Goal: Find specific page/section: Find specific page/section

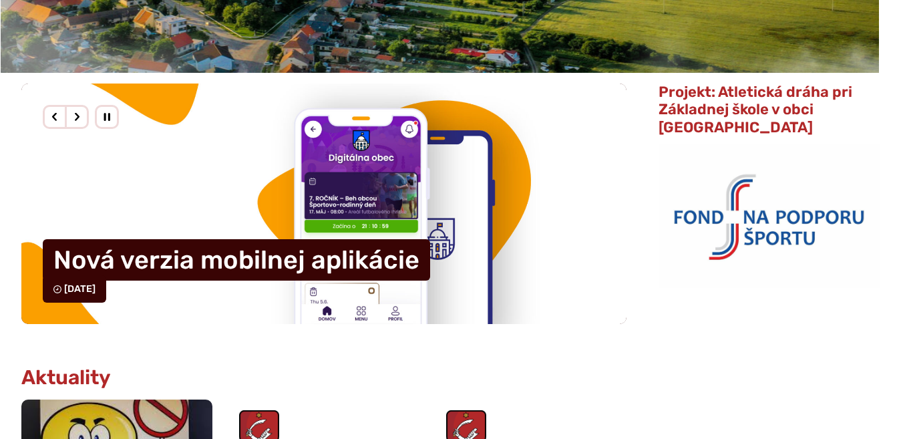
scroll to position [329, 0]
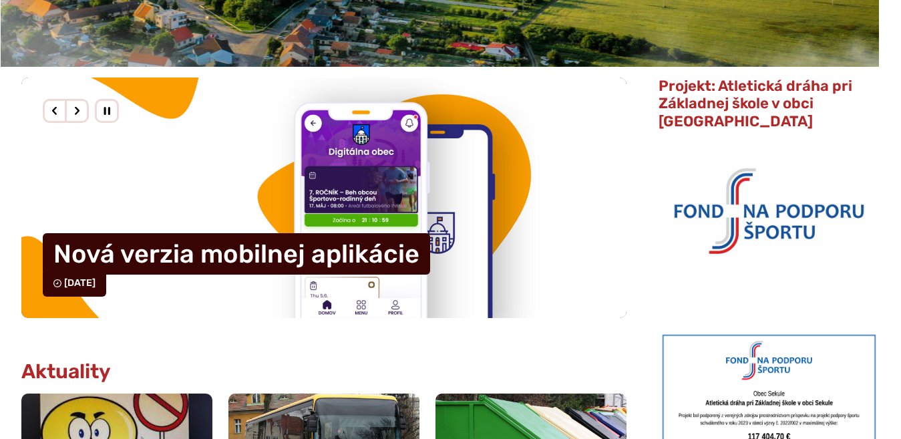
click at [55, 109] on div "Predošlý slajd" at bounding box center [55, 111] width 24 height 24
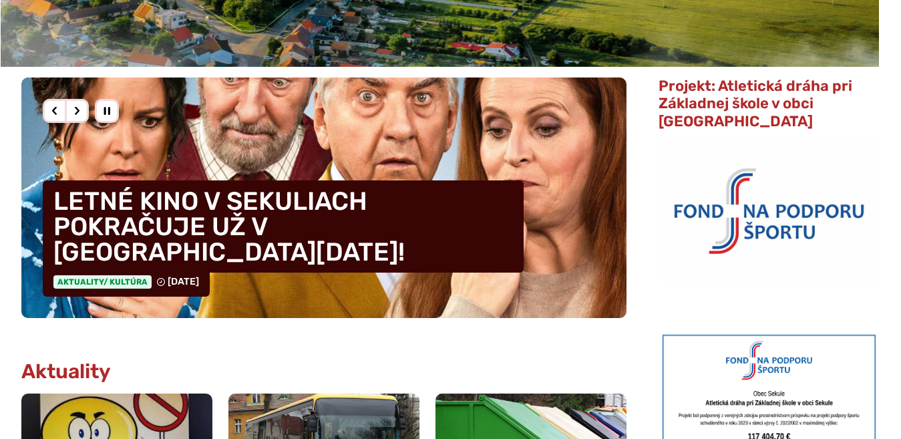
click at [55, 109] on div "Predošlý slajd" at bounding box center [55, 111] width 24 height 24
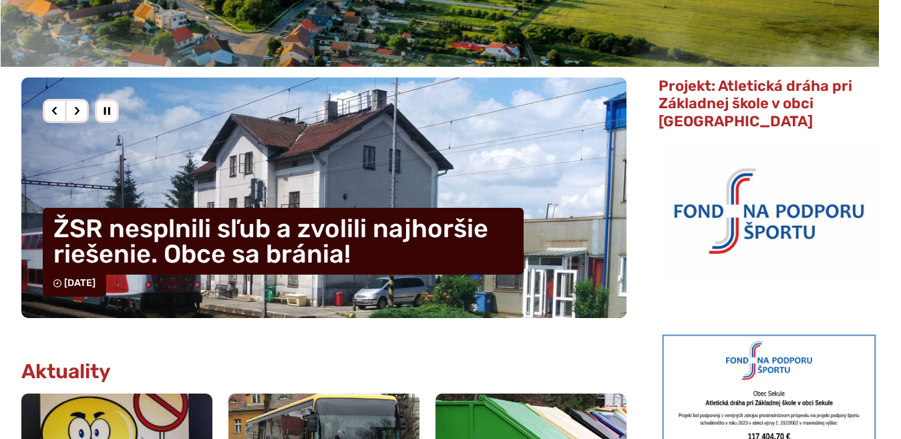
click at [88, 114] on div "Nasledujúci slajd" at bounding box center [77, 111] width 24 height 24
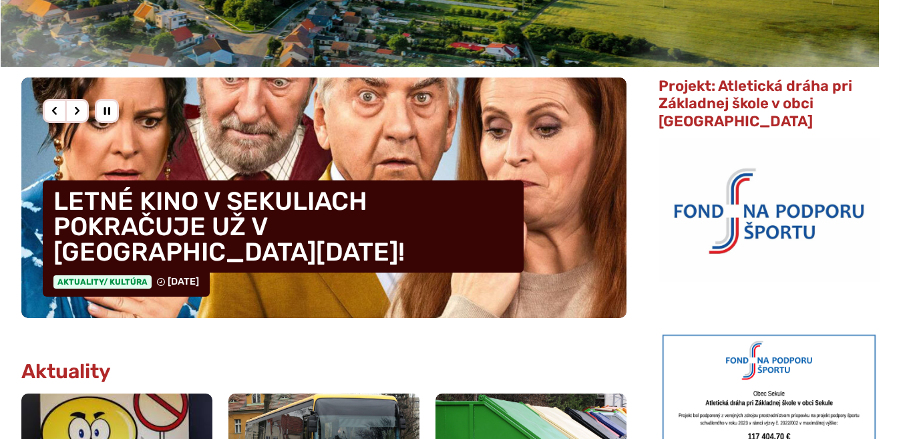
click at [80, 112] on div "Nasledujúci slajd" at bounding box center [77, 111] width 24 height 24
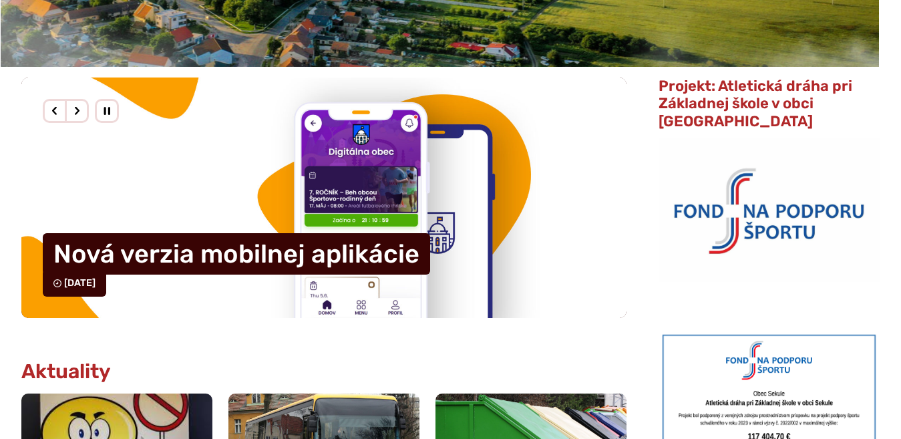
click at [80, 112] on div "Nasledujúci slajd" at bounding box center [77, 111] width 24 height 24
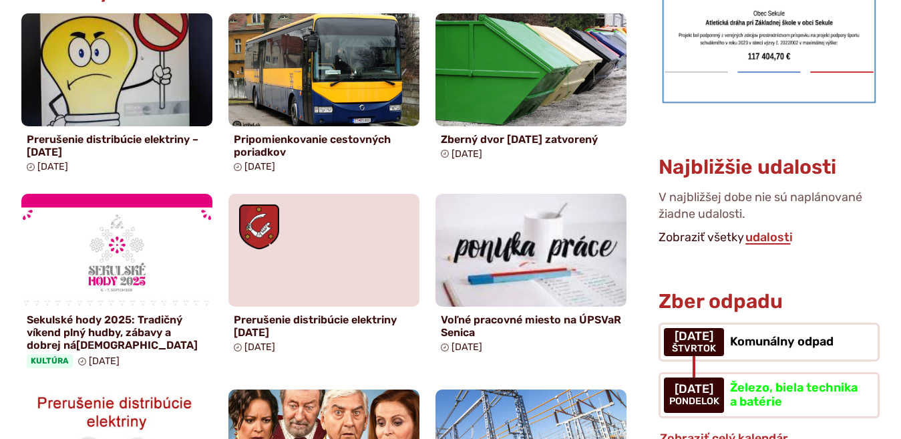
scroll to position [713, 0]
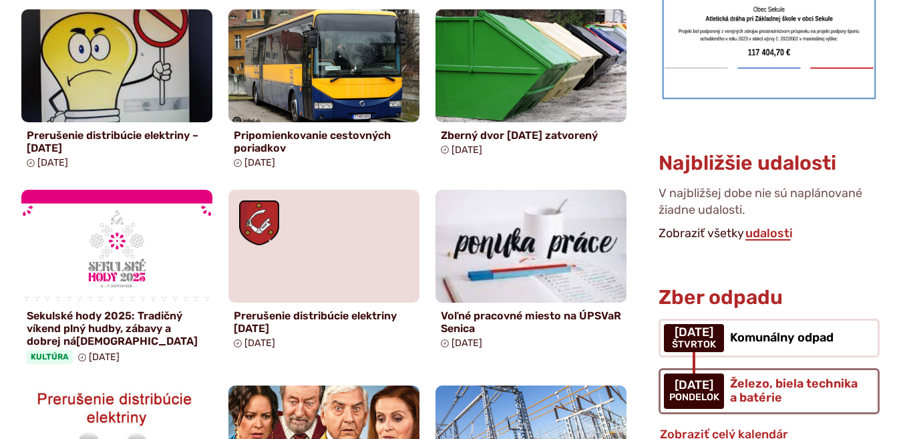
click at [797, 376] on span "Železo, biela technika a batérie" at bounding box center [794, 390] width 128 height 29
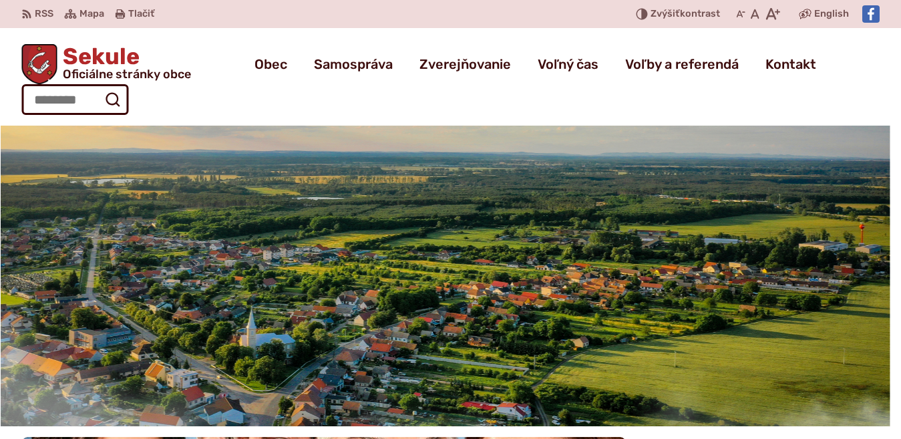
scroll to position [713, 0]
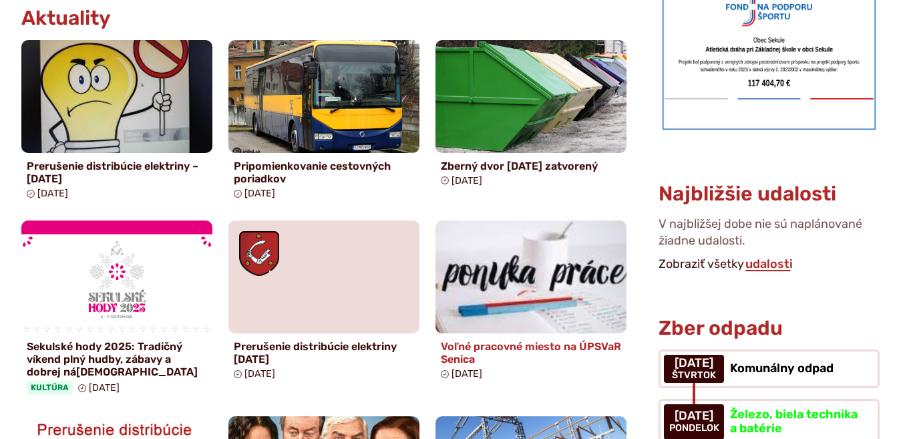
click at [496, 340] on h4 "Voľné pracovné miesto na ÚPSVaR Senica" at bounding box center [531, 352] width 180 height 25
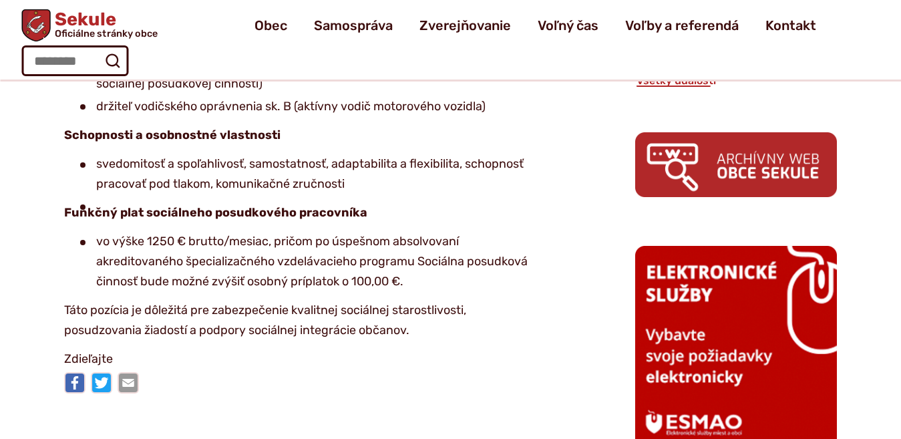
scroll to position [603, 0]
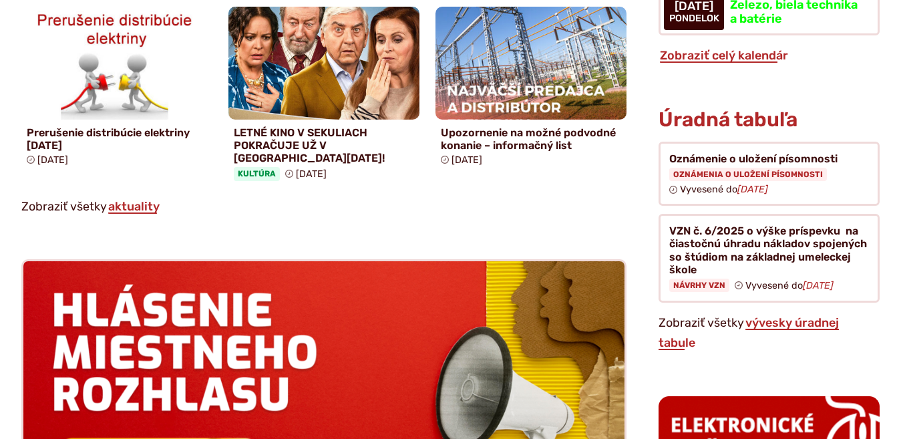
scroll to position [1096, 0]
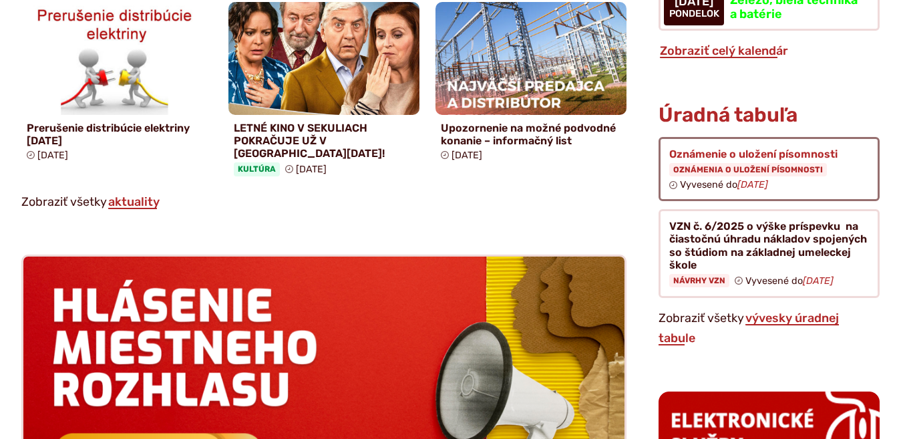
click at [768, 156] on figure at bounding box center [769, 169] width 221 height 65
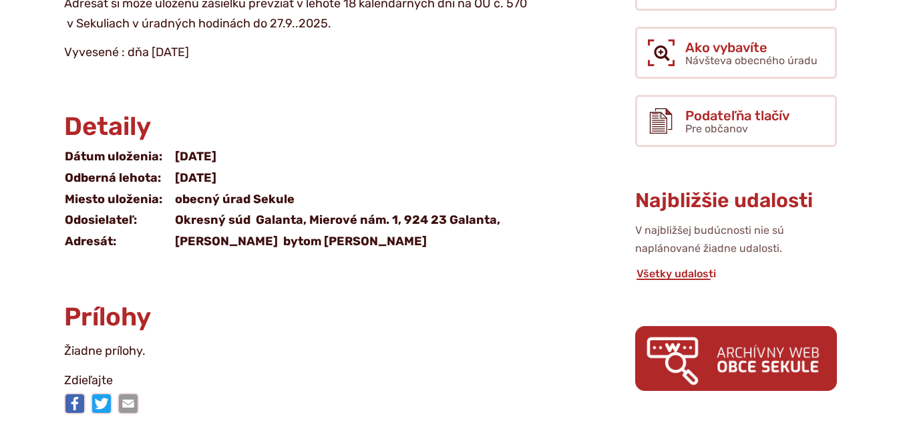
scroll to position [439, 0]
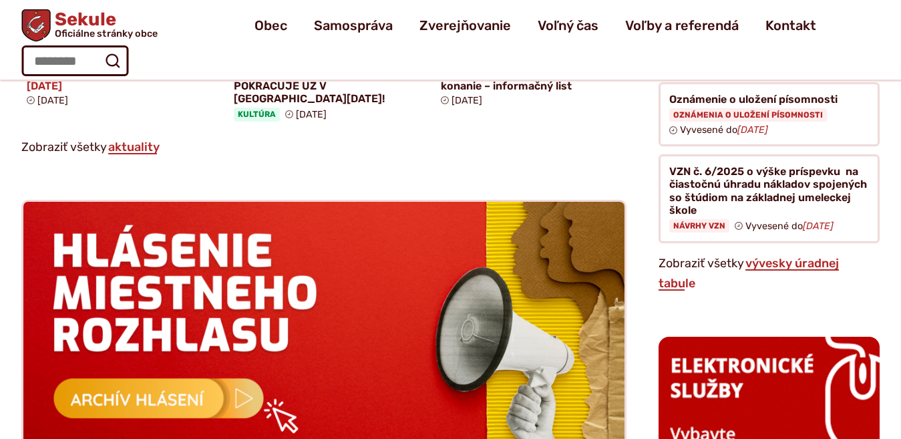
scroll to position [1096, 0]
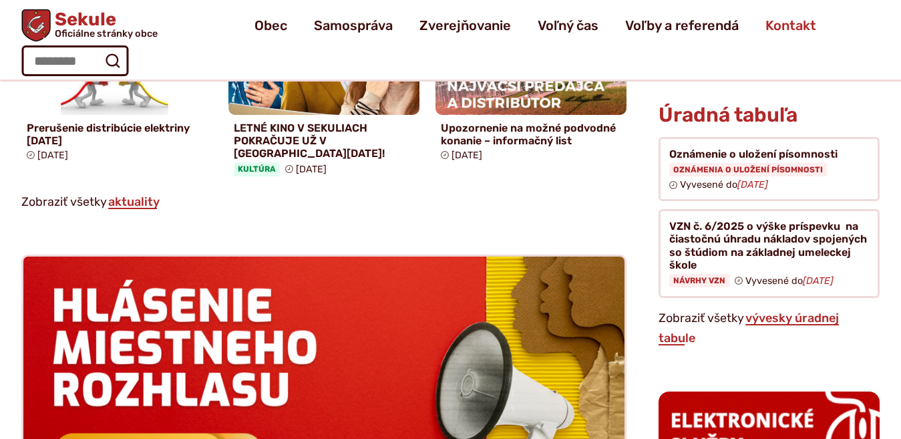
click at [765, 33] on span "Kontakt" at bounding box center [790, 25] width 51 height 37
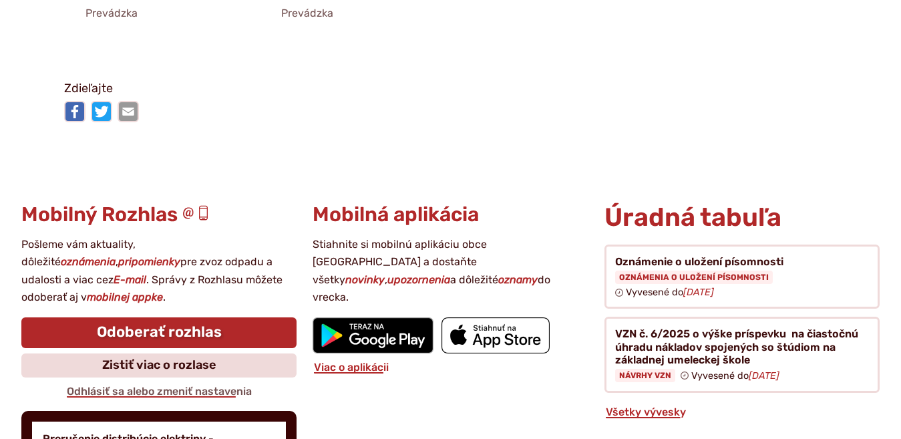
scroll to position [3181, 0]
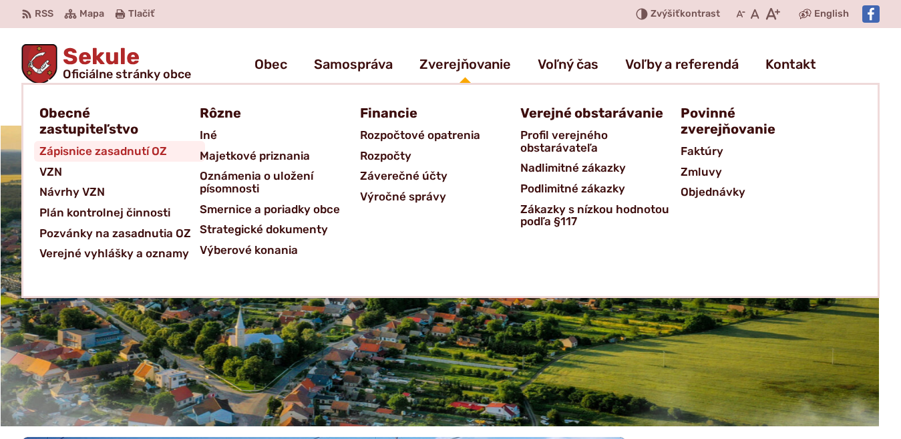
click at [69, 151] on span "Zápisnice zasadnutí OZ" at bounding box center [103, 151] width 128 height 21
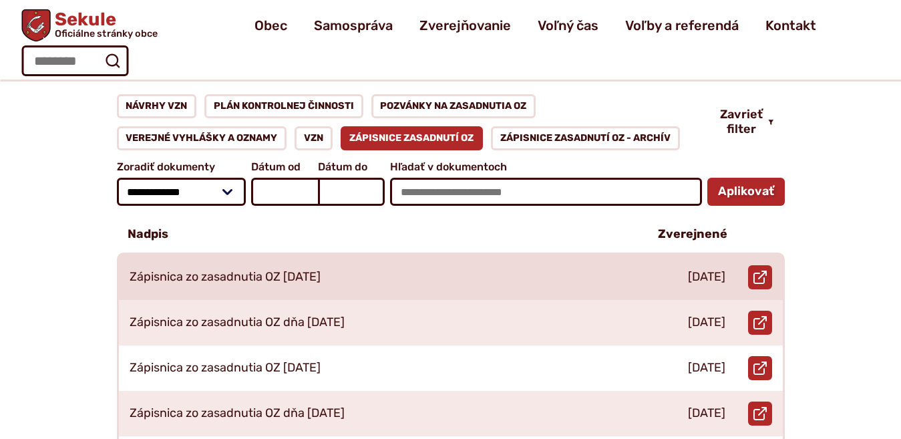
scroll to position [164, 0]
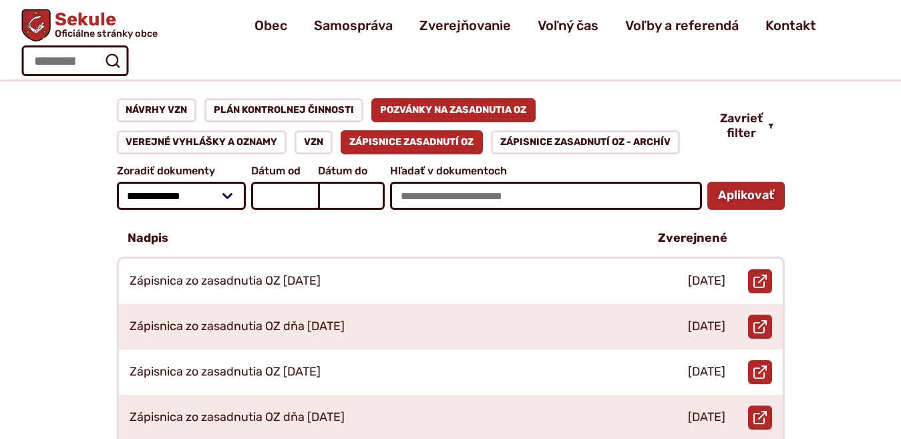
click at [507, 98] on link "Pozvánky na zasadnutia OZ" at bounding box center [453, 110] width 165 height 24
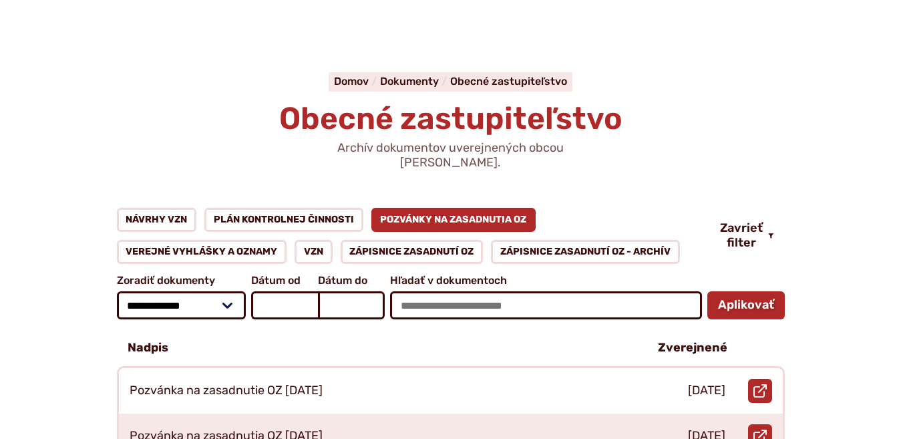
scroll to position [110, 0]
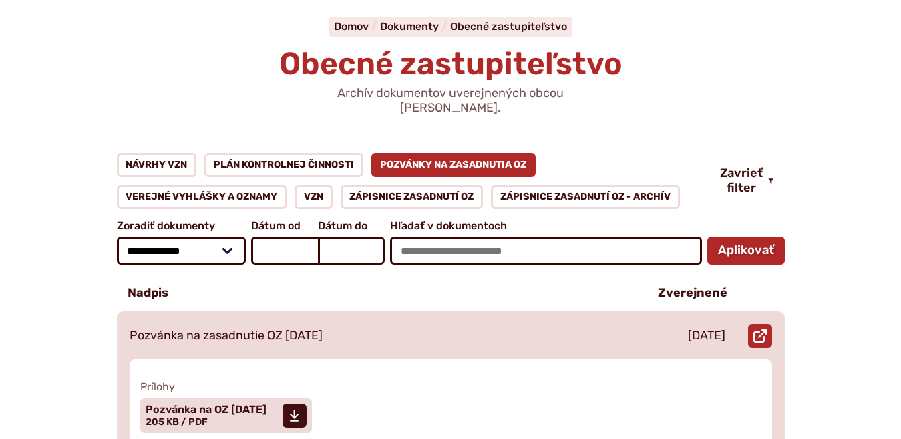
click at [315, 329] on p "Pozvánka na zasadnutie OZ [DATE]" at bounding box center [226, 336] width 193 height 15
click at [266, 404] on span "Pozvánka na OZ 25.06.2025" at bounding box center [206, 409] width 121 height 11
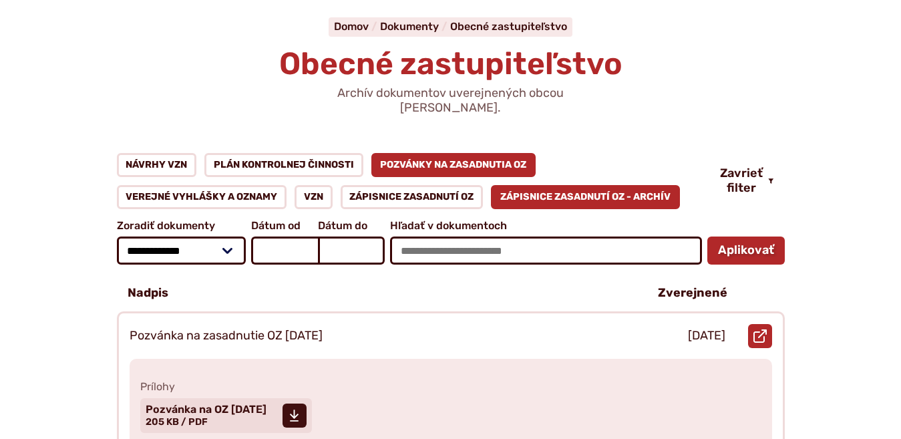
click at [536, 186] on link "Zápisnice zasadnutí OZ - ARCHÍV" at bounding box center [585, 197] width 189 height 24
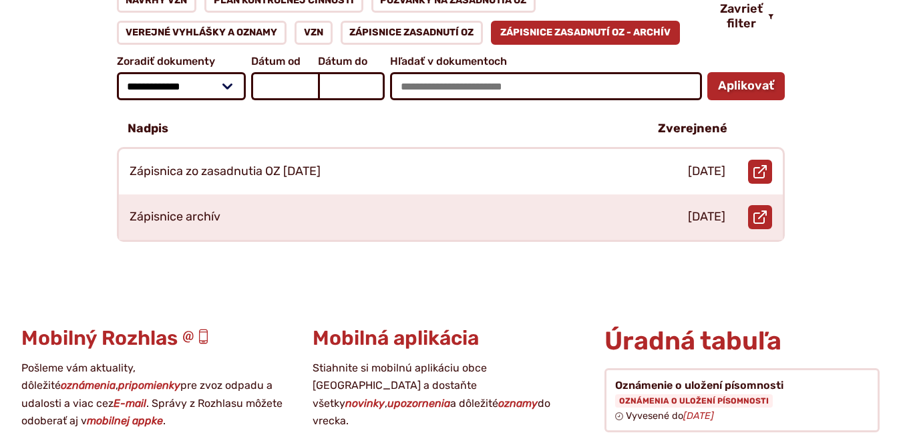
scroll to position [274, 0]
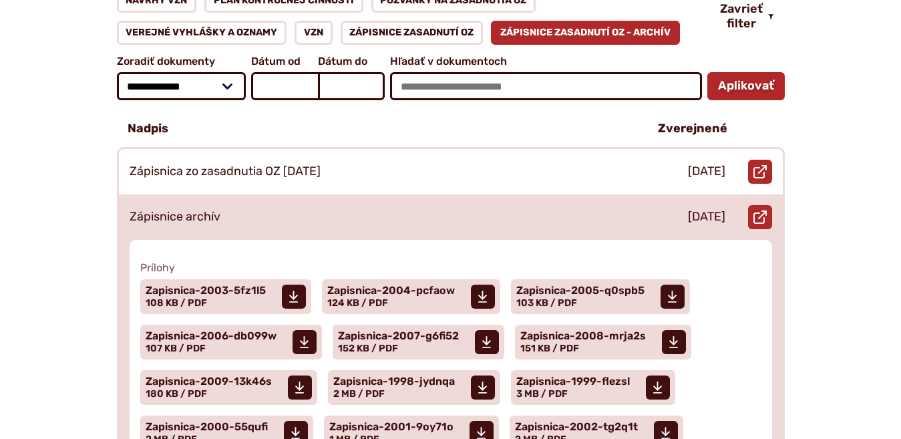
click at [147, 210] on p "Zápisnice archív" at bounding box center [175, 217] width 91 height 15
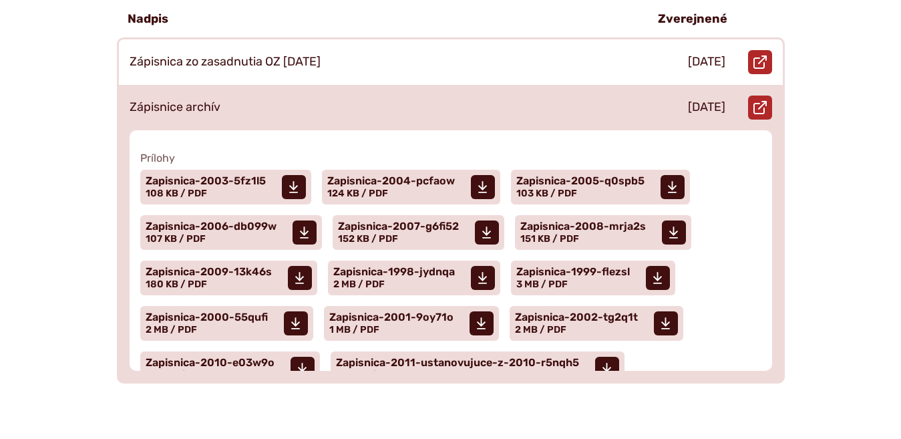
scroll to position [439, 0]
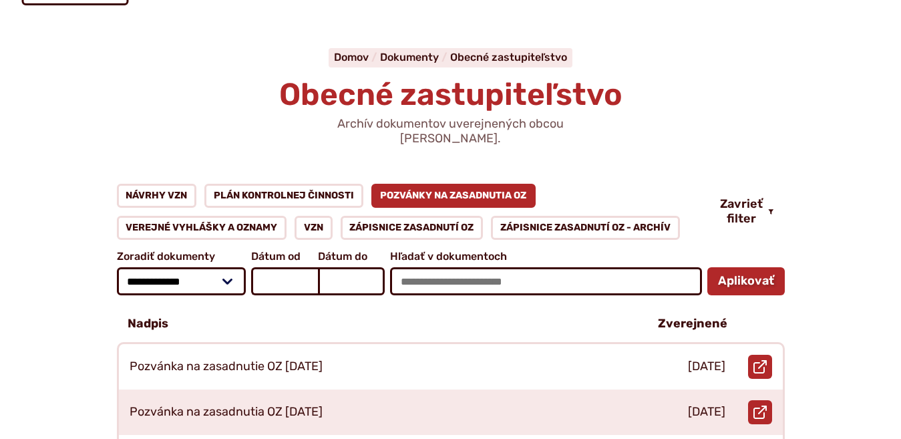
scroll to position [110, 0]
click at [417, 216] on link "Zápisnice zasadnutí OZ" at bounding box center [412, 228] width 143 height 24
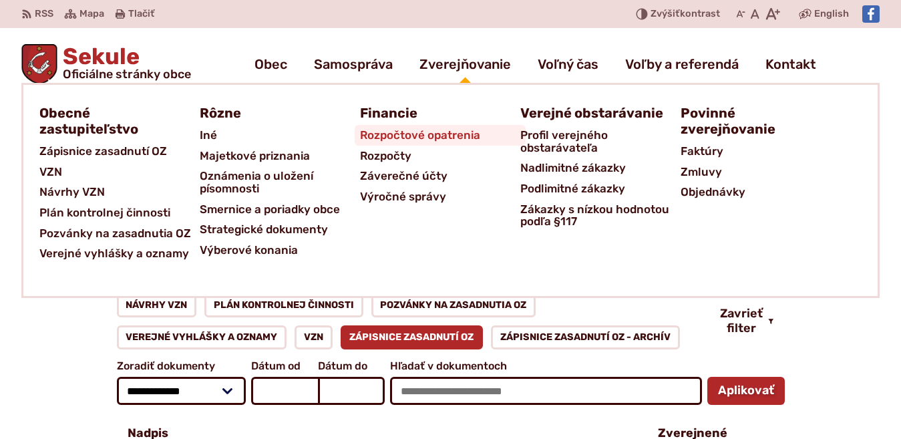
click at [389, 137] on span "Rozpočtové opatrenia" at bounding box center [420, 135] width 120 height 21
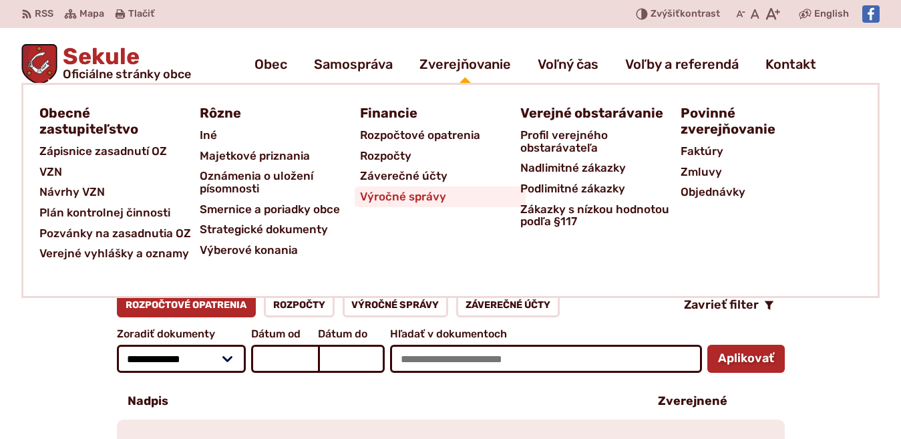
click at [385, 200] on span "Výročné správy" at bounding box center [403, 196] width 86 height 21
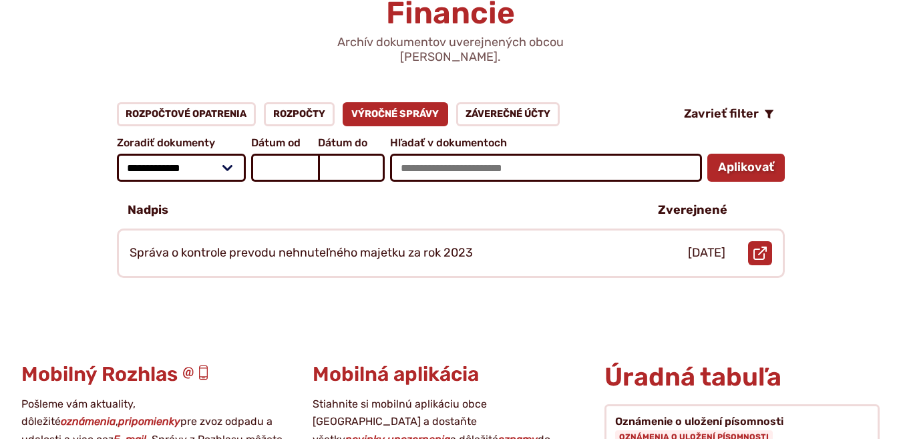
scroll to position [164, 0]
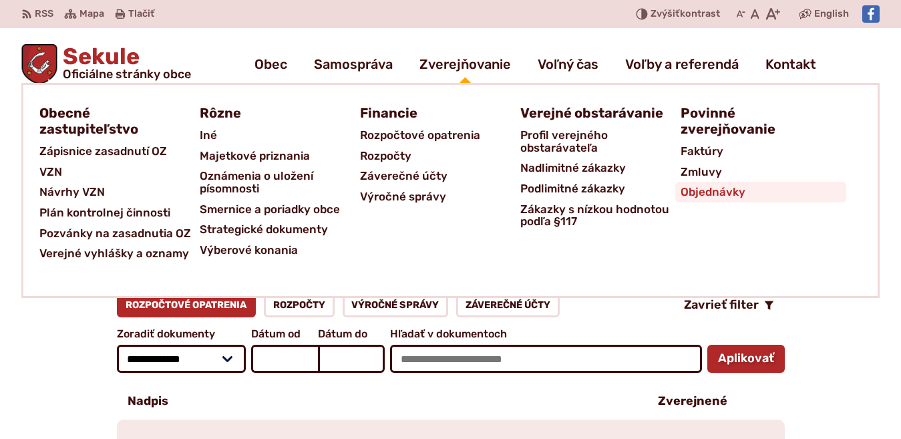
click at [719, 196] on span "Objednávky" at bounding box center [713, 192] width 65 height 21
